Goal: Browse casually

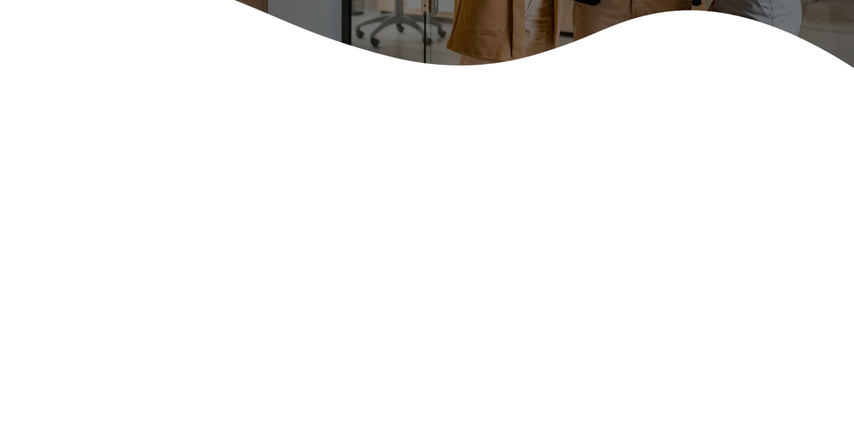
scroll to position [428, 0]
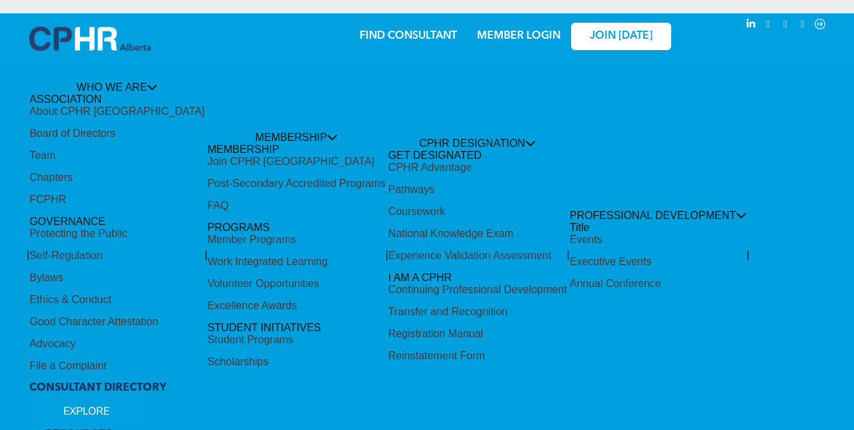
click at [237, 184] on div "Share by:" at bounding box center [397, 222] width 794 height 430
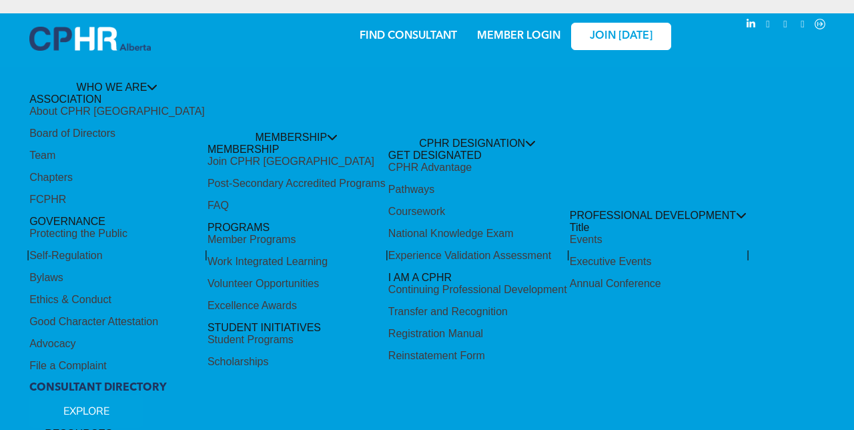
click at [237, 184] on div "Share by:" at bounding box center [397, 222] width 794 height 430
click at [203, 139] on div "Share by:" at bounding box center [397, 222] width 794 height 430
click at [238, 139] on div "Share by:" at bounding box center [397, 222] width 794 height 430
click at [406, 214] on div "Share by:" at bounding box center [397, 222] width 794 height 430
click at [406, 255] on div "Share by:" at bounding box center [397, 222] width 794 height 430
